Goal: Contribute content: Contribute content

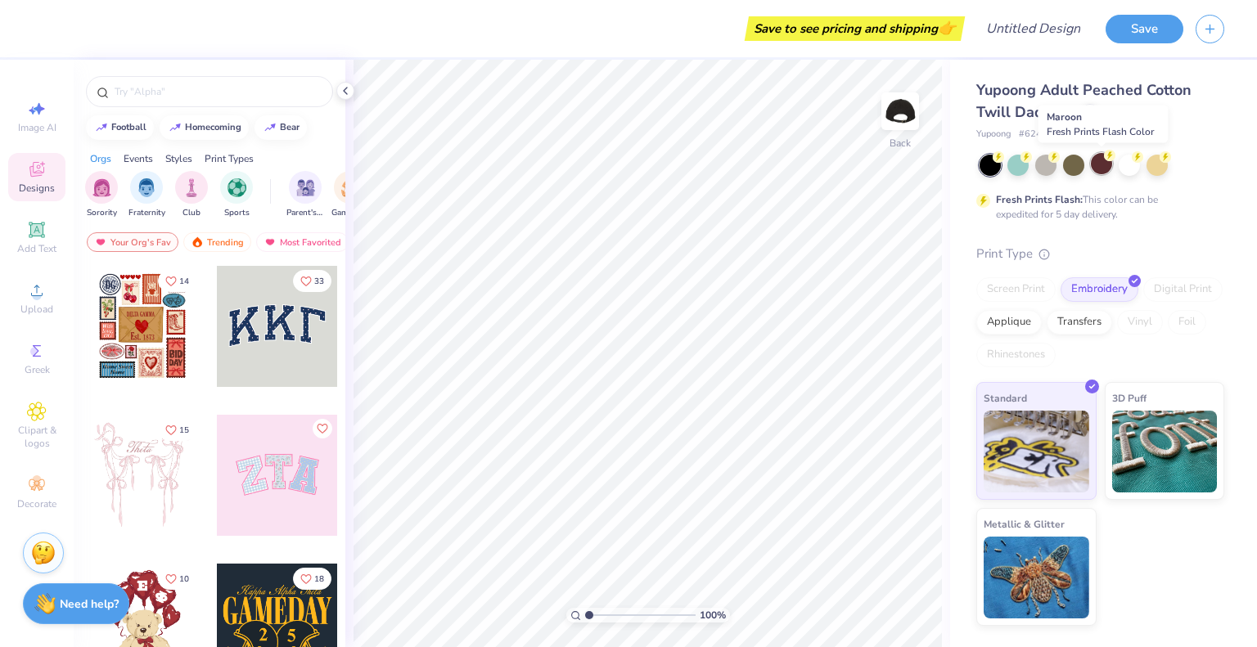
click at [1103, 166] on div at bounding box center [1100, 163] width 21 height 21
click at [998, 159] on circle at bounding box center [997, 156] width 11 height 11
click at [1027, 166] on div at bounding box center [1017, 163] width 21 height 21
click at [27, 292] on icon at bounding box center [37, 291] width 20 height 20
click at [1205, 31] on icon "button" at bounding box center [1210, 27] width 14 height 14
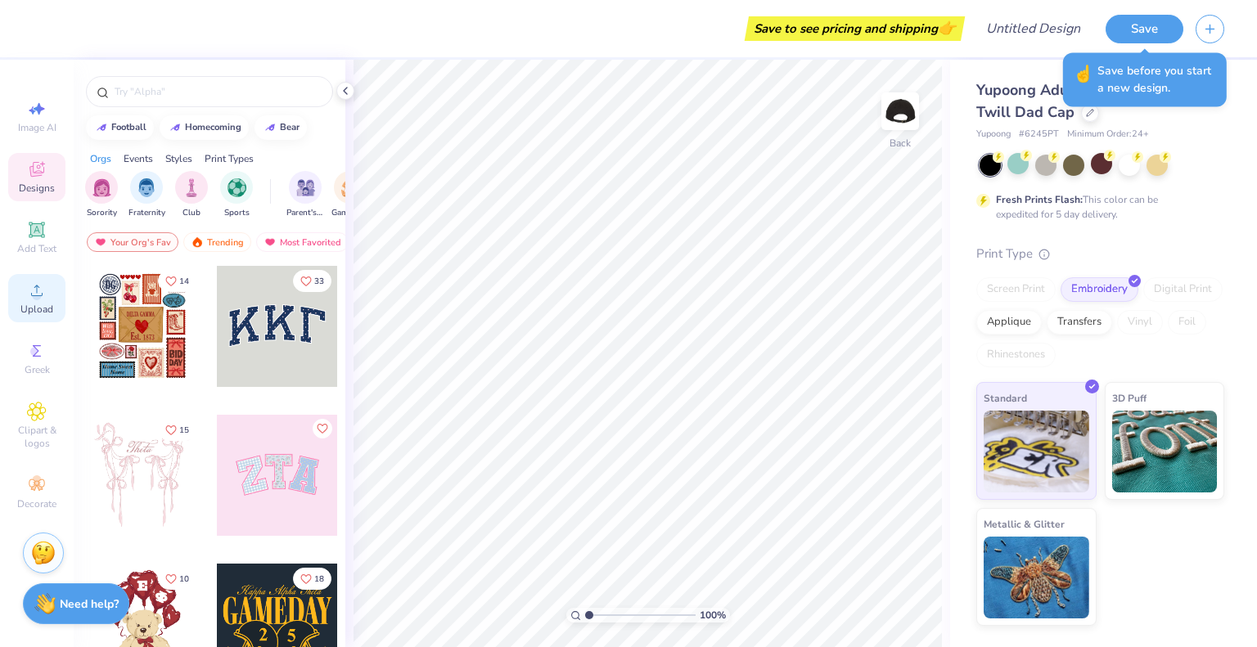
click at [40, 304] on span "Upload" at bounding box center [36, 309] width 33 height 13
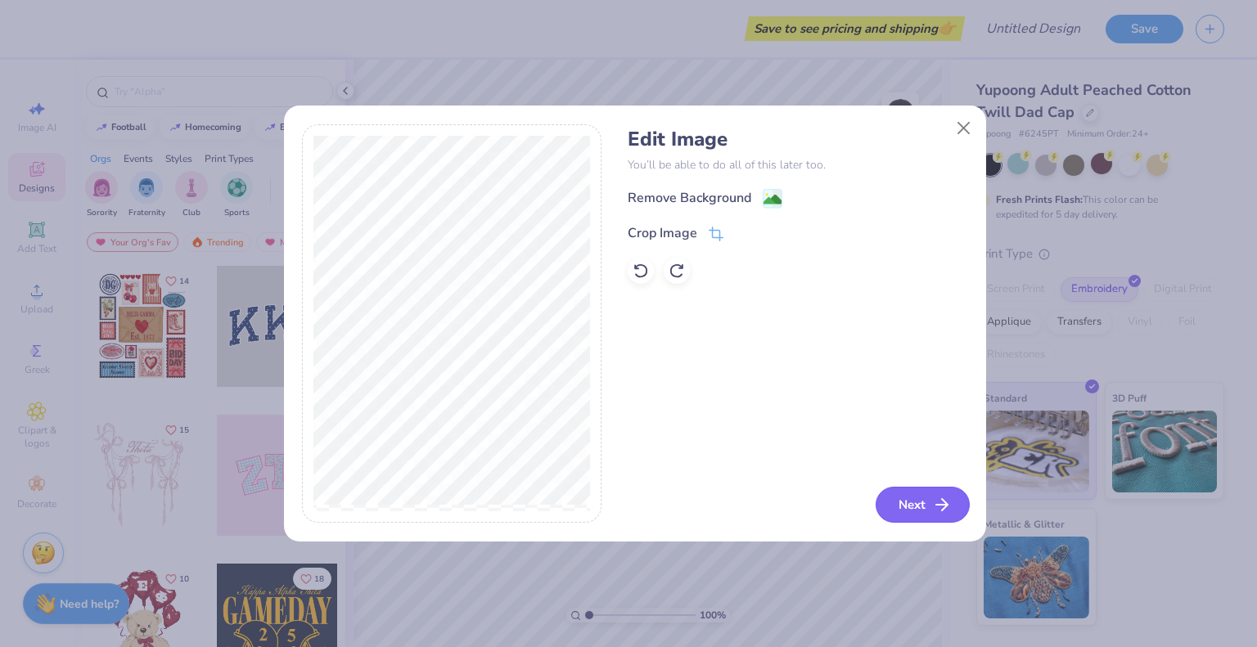
click at [933, 493] on button "Next" at bounding box center [922, 505] width 94 height 36
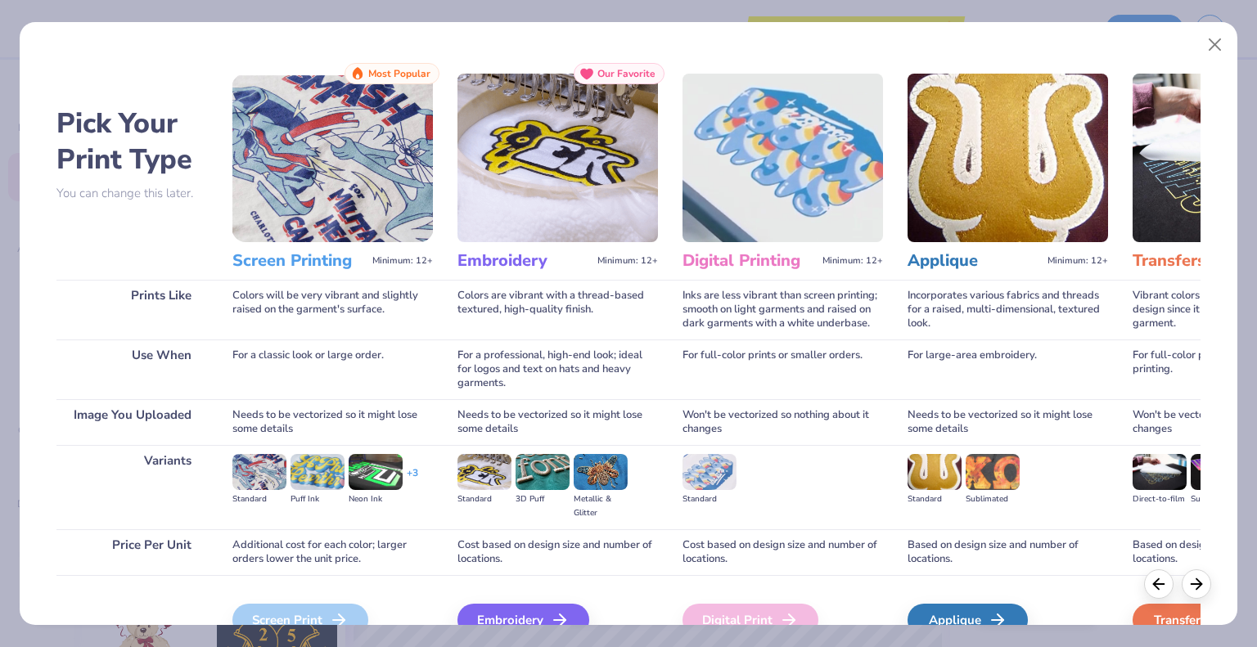
scroll to position [86, 0]
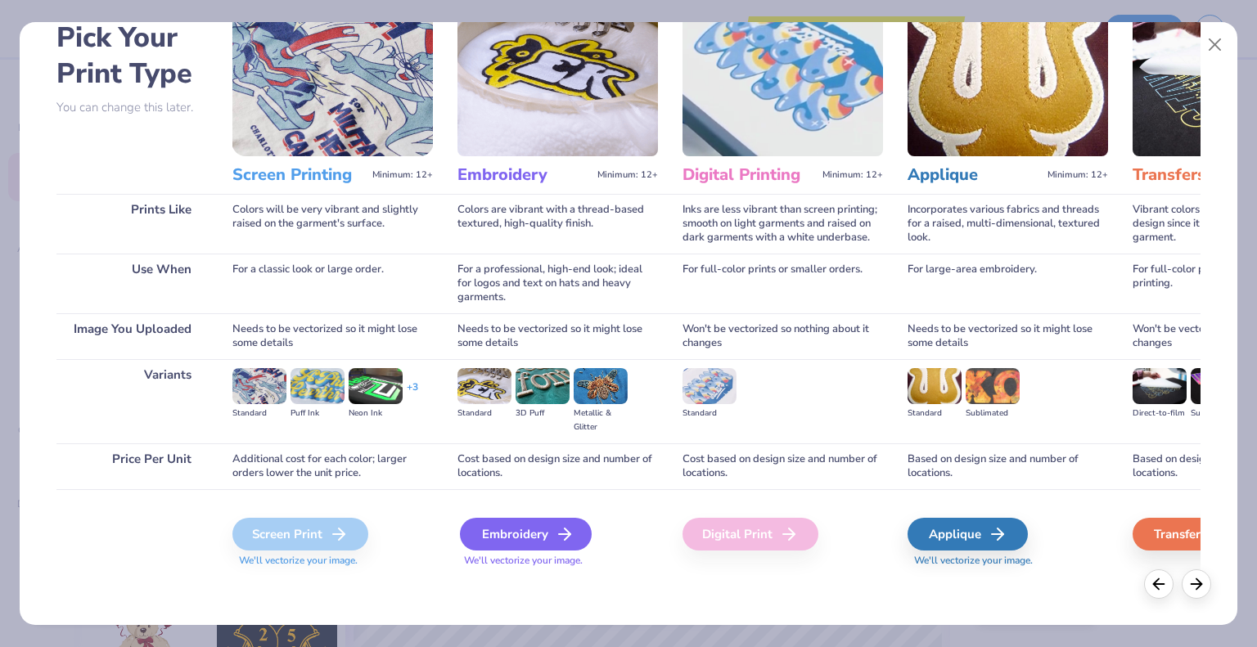
click at [551, 530] on div "Embroidery" at bounding box center [526, 534] width 132 height 33
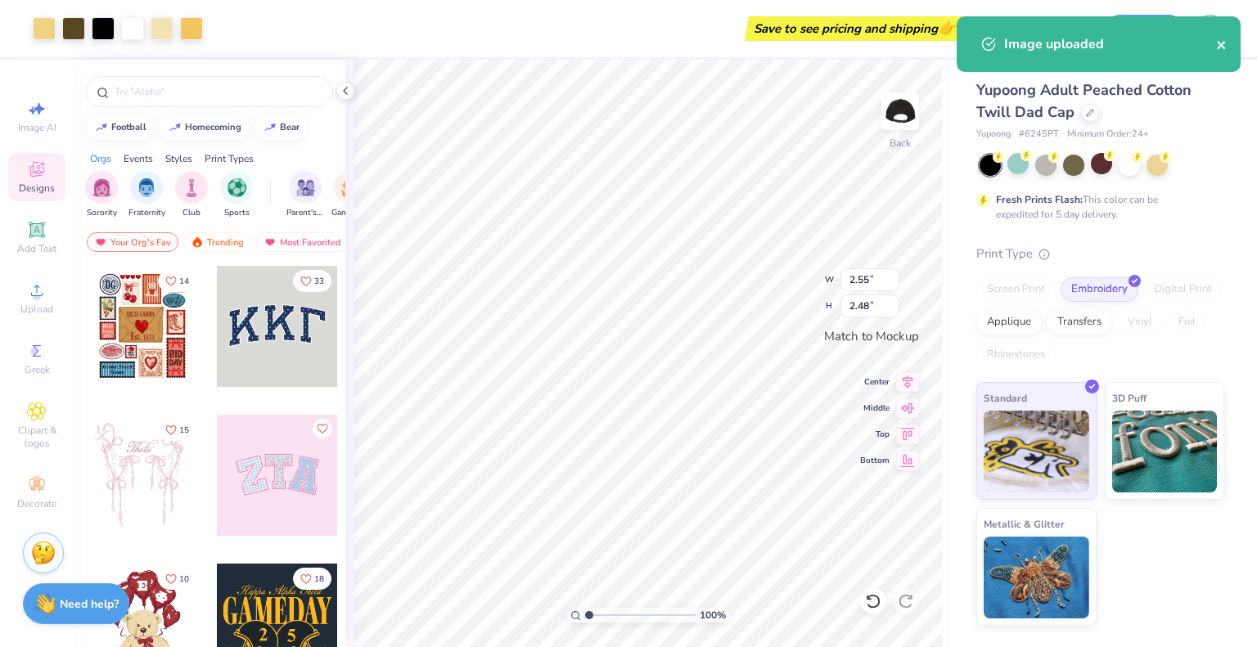
click at [1217, 46] on icon "close" at bounding box center [1221, 44] width 11 height 13
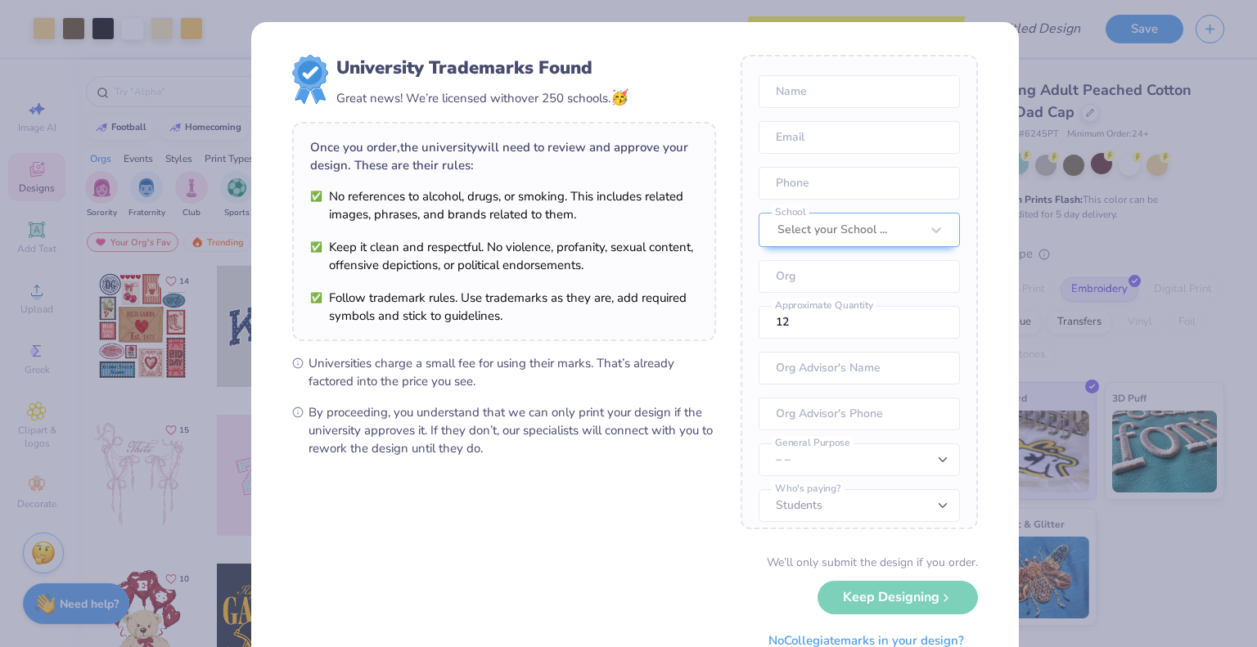
scroll to position [74, 0]
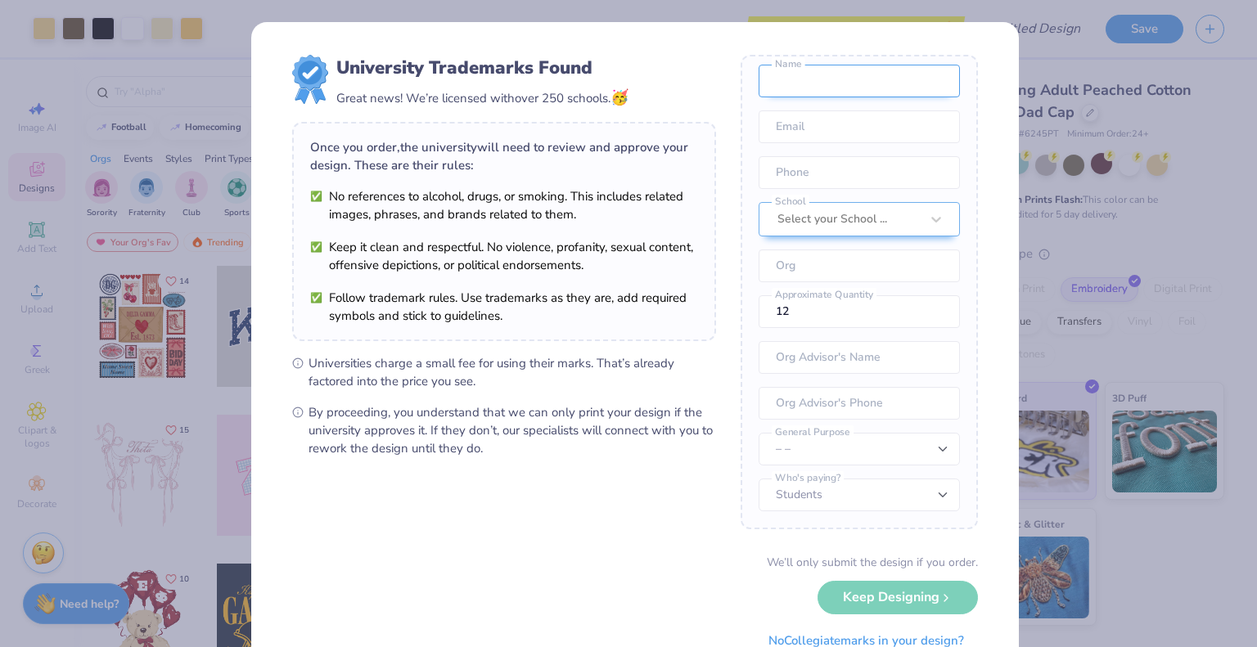
drag, startPoint x: 830, startPoint y: 78, endPoint x: 846, endPoint y: 100, distance: 27.0
click at [830, 78] on input "text" at bounding box center [858, 81] width 201 height 33
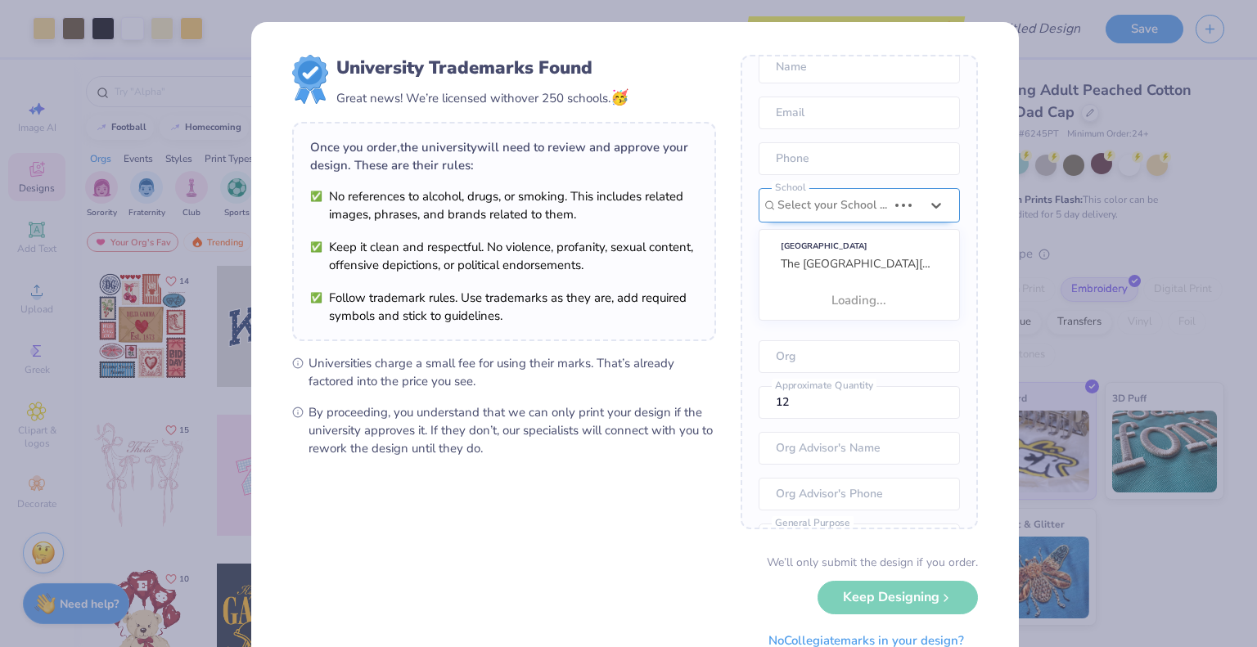
click at [824, 215] on div "Select your School ..." at bounding box center [832, 205] width 113 height 33
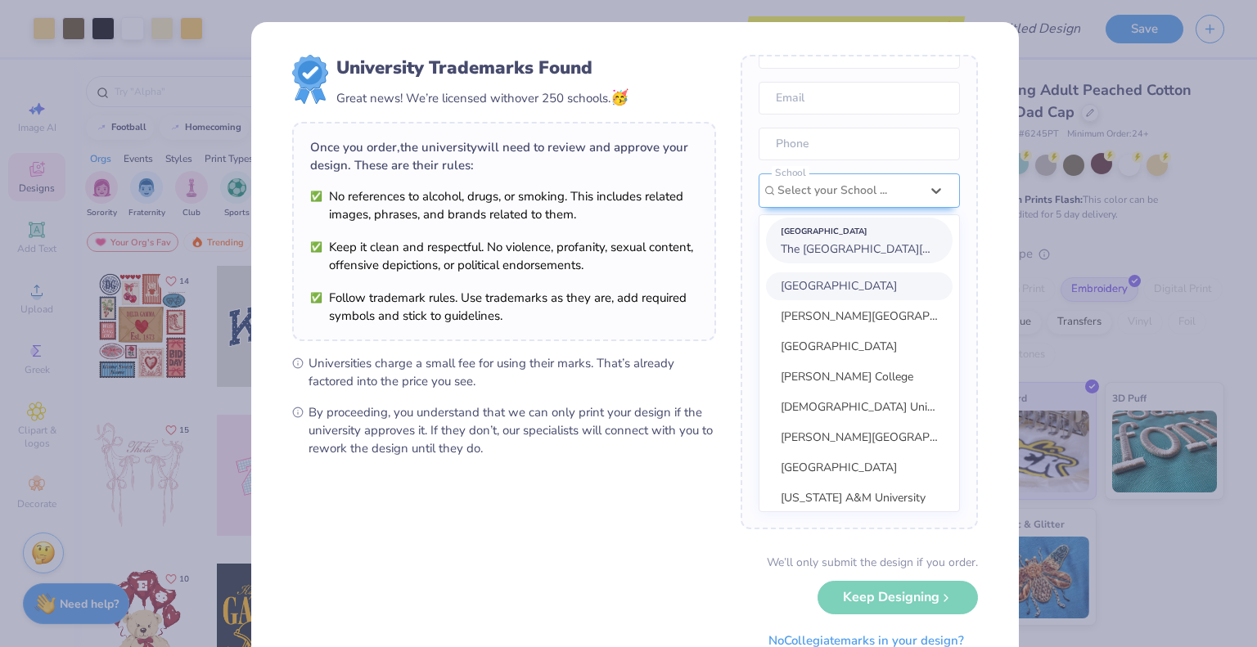
click at [833, 257] on span "The [GEOGRAPHIC_DATA][US_STATE]" at bounding box center [880, 249] width 200 height 16
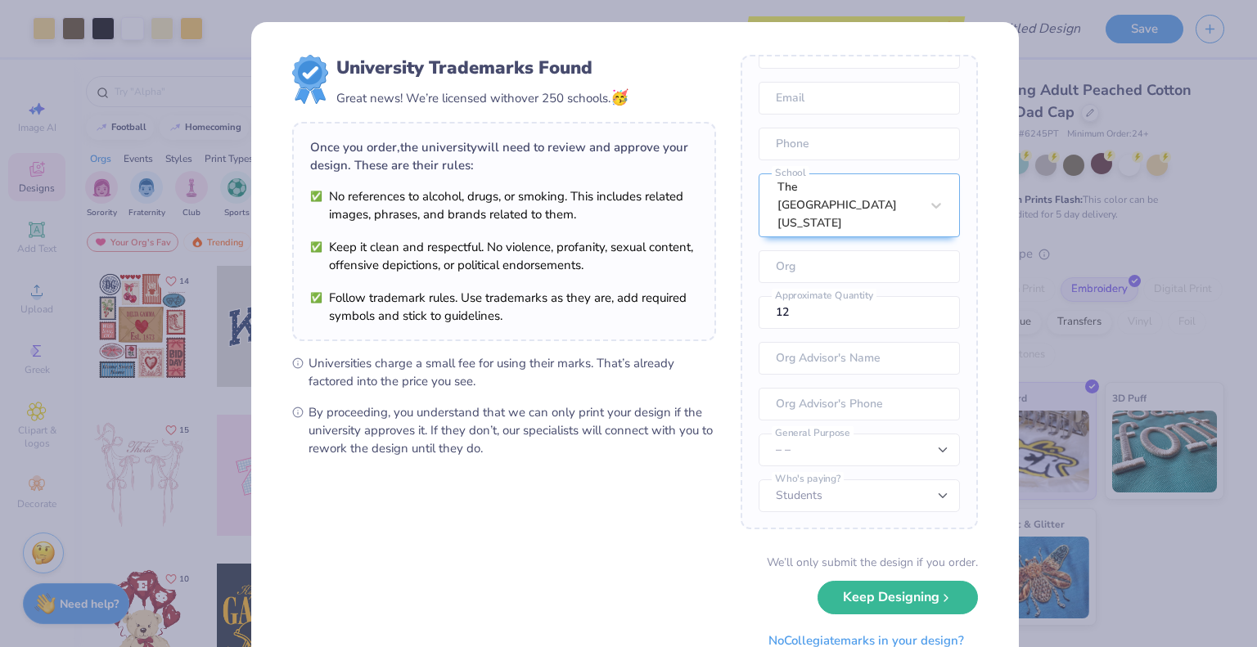
scroll to position [86, 0]
click at [893, 597] on button "Keep Designing" at bounding box center [897, 594] width 160 height 34
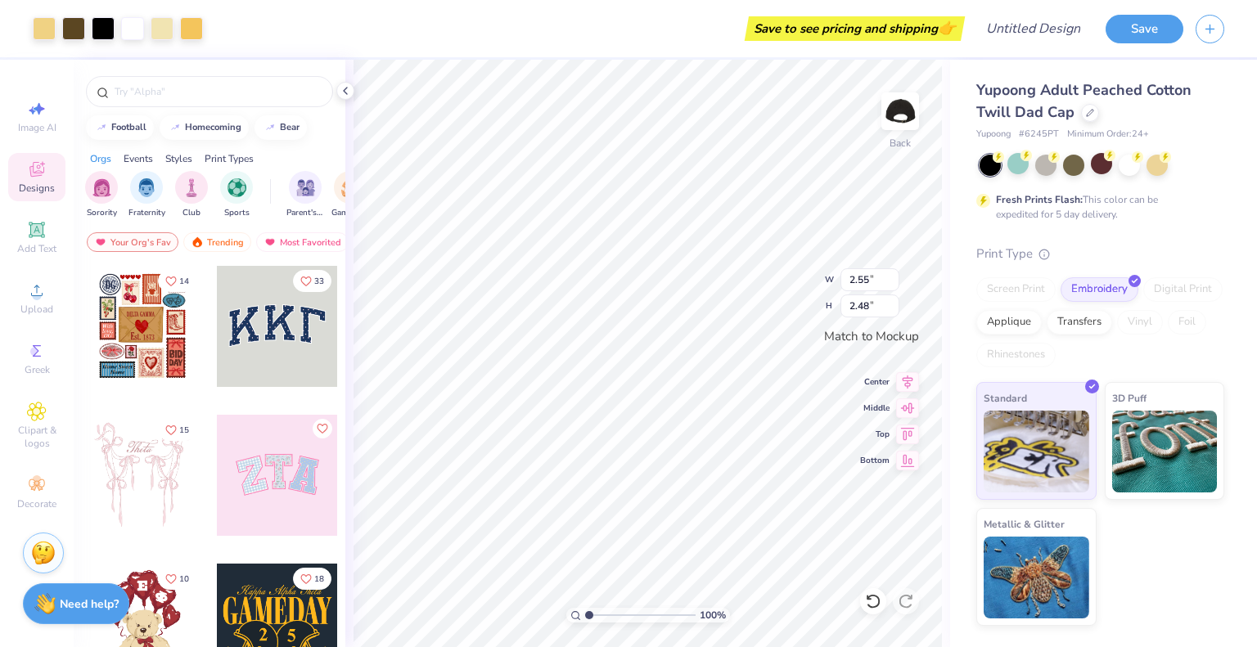
click at [830, 32] on div "Save to see pricing and shipping 👉" at bounding box center [855, 28] width 212 height 25
click at [1041, 27] on input "Design Title" at bounding box center [1053, 28] width 80 height 33
type input "Taekwondo Hat part 2"
click at [1126, 29] on button "Save" at bounding box center [1144, 26] width 78 height 29
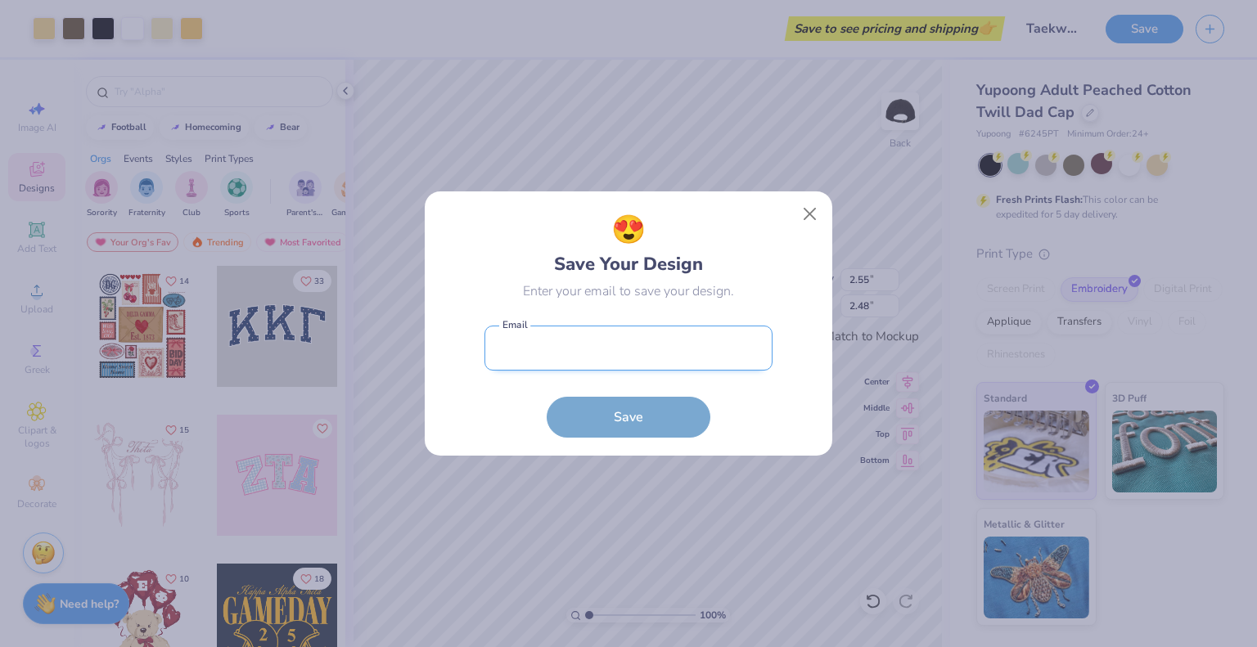
click at [599, 350] on input "email" at bounding box center [628, 348] width 288 height 45
type input "[EMAIL_ADDRESS][DOMAIN_NAME]"
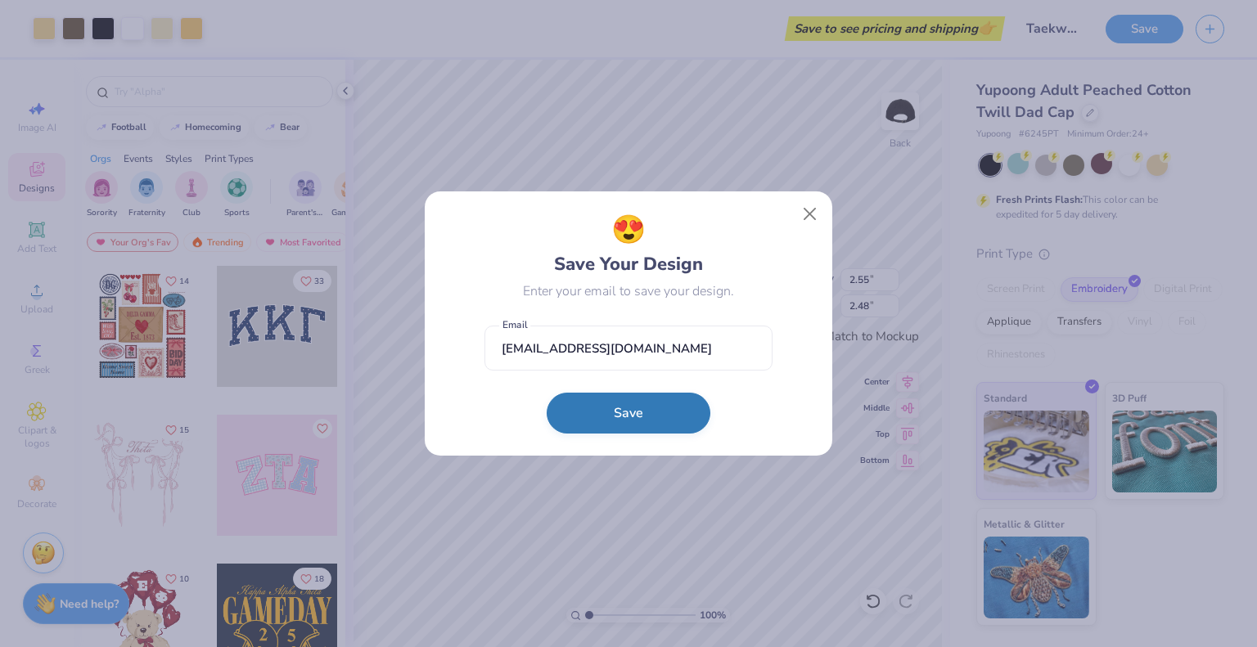
drag, startPoint x: 614, startPoint y: 409, endPoint x: 605, endPoint y: 434, distance: 27.2
click at [612, 410] on button "Save" at bounding box center [628, 413] width 164 height 41
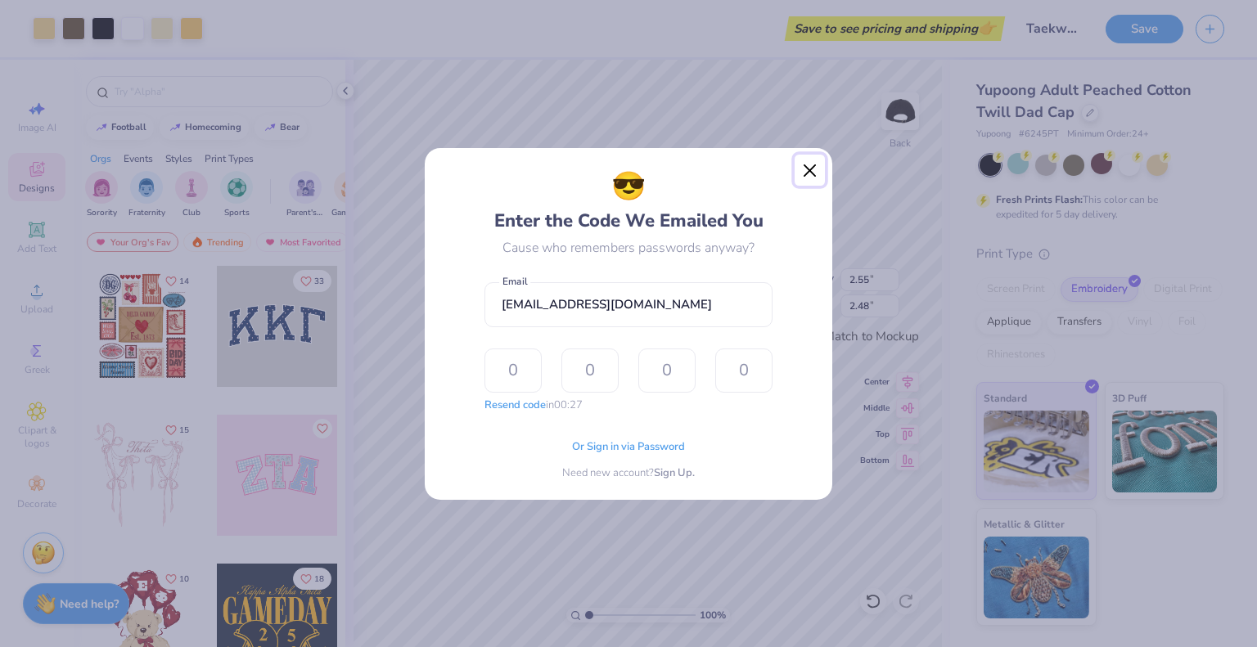
click at [808, 169] on button "Close" at bounding box center [809, 170] width 31 height 31
